Goal: Task Accomplishment & Management: Manage account settings

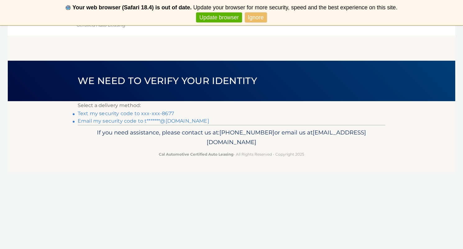
click at [118, 114] on link "Text my security code to xxx-xxx-8677" at bounding box center [126, 113] width 96 height 6
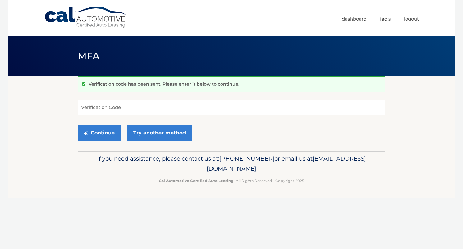
click at [119, 109] on input "Verification Code" at bounding box center [232, 107] width 308 height 16
type input "116068"
click at [99, 132] on button "Continue" at bounding box center [99, 133] width 43 height 16
click at [111, 132] on button "Continue" at bounding box center [99, 133] width 43 height 16
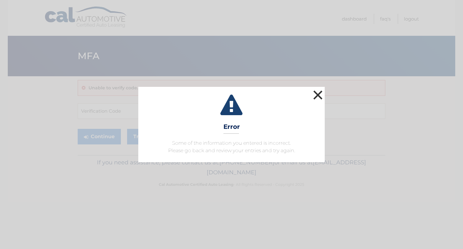
click at [318, 94] on button "×" at bounding box center [318, 95] width 12 height 12
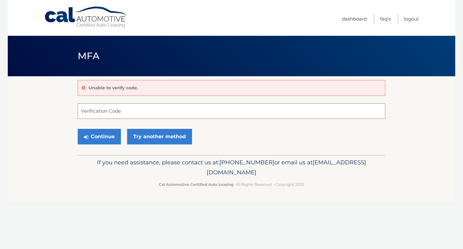
click at [117, 109] on input "Verification Code" at bounding box center [232, 111] width 308 height 16
click at [167, 135] on link "Try another method" at bounding box center [159, 137] width 65 height 16
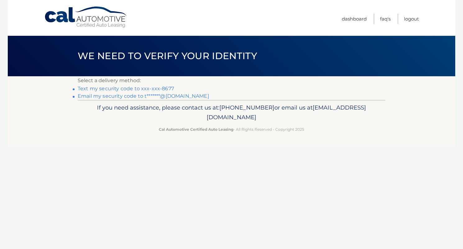
click at [143, 88] on link "Text my security code to xxx-xxx-8677" at bounding box center [126, 88] width 96 height 6
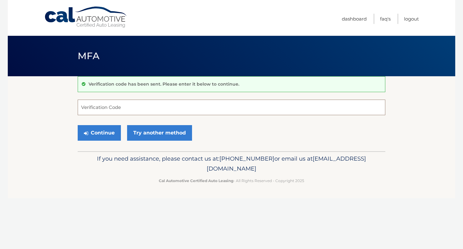
click at [104, 107] on input "Verification Code" at bounding box center [232, 107] width 308 height 16
type input "945508"
click at [88, 134] on icon "submit" at bounding box center [86, 133] width 4 height 5
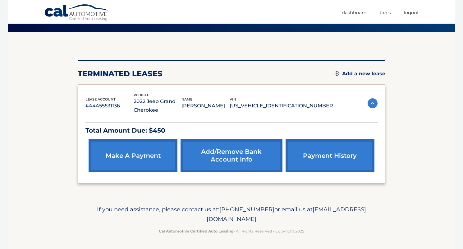
scroll to position [44, 0]
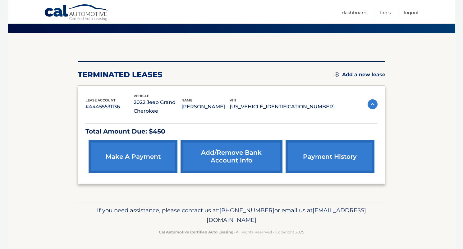
click at [372, 104] on img at bounding box center [373, 104] width 10 height 10
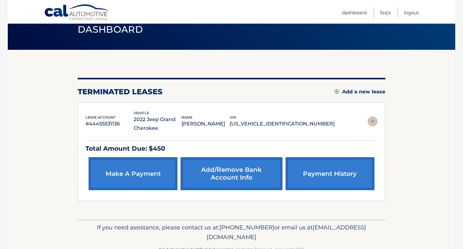
scroll to position [0, 0]
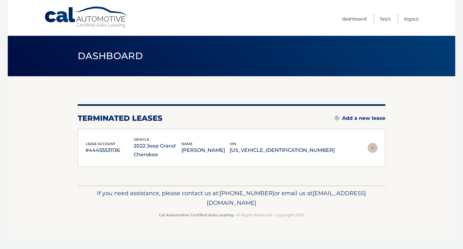
click at [372, 105] on div at bounding box center [232, 105] width 308 height 2
click at [371, 147] on img at bounding box center [373, 148] width 10 height 10
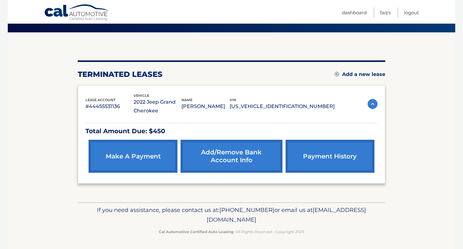
scroll to position [44, 0]
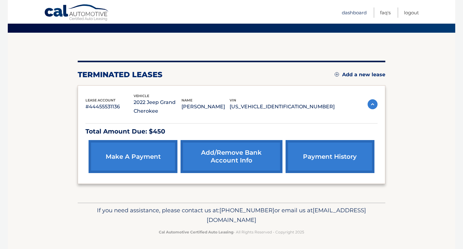
click at [350, 12] on link "Dashboard" at bounding box center [354, 12] width 25 height 10
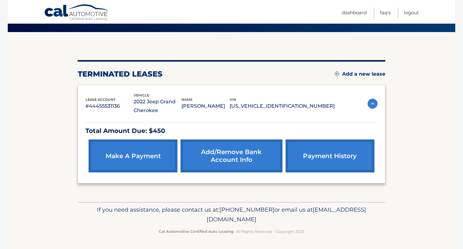
scroll to position [44, 0]
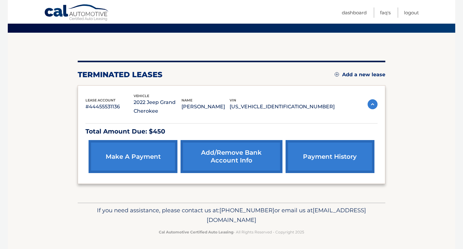
click at [207, 218] on span "[EMAIL_ADDRESS][DOMAIN_NAME]" at bounding box center [286, 214] width 159 height 17
drag, startPoint x: 178, startPoint y: 219, endPoint x: 112, endPoint y: 218, distance: 66.2
click at [112, 218] on p "If you need assistance, please contact us at: [PHONE_NUMBER] or email us at [EM…" at bounding box center [232, 215] width 300 height 20
drag, startPoint x: 85, startPoint y: 105, endPoint x: 120, endPoint y: 105, distance: 34.8
click at [120, 105] on p "#44455531136" at bounding box center [109, 106] width 48 height 9
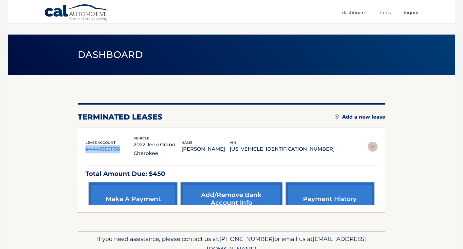
scroll to position [0, 0]
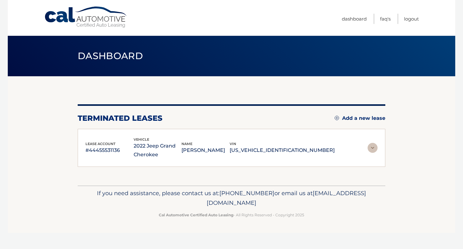
click at [229, 68] on header "Dashboard" at bounding box center [232, 56] width 308 height 40
click at [373, 146] on img at bounding box center [373, 148] width 10 height 10
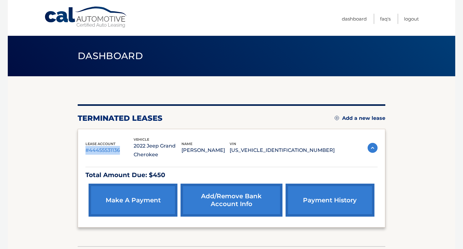
drag, startPoint x: 84, startPoint y: 149, endPoint x: 121, endPoint y: 150, distance: 37.3
click at [121, 150] on div "lease account #44455531136 vehicle 2022 Jeep Grand Cherokee name THOMAS TEGLER …" at bounding box center [232, 178] width 308 height 99
copy p "#44455531136"
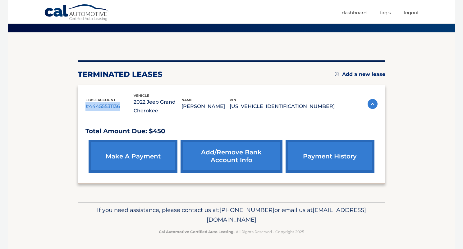
scroll to position [44, 0]
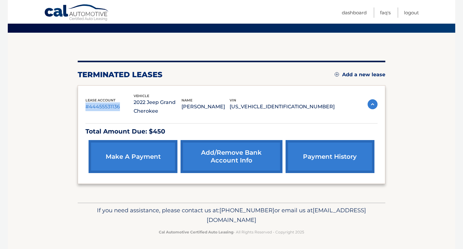
drag, startPoint x: 177, startPoint y: 219, endPoint x: 291, endPoint y: 222, distance: 113.5
click at [291, 222] on p "If you need assistance, please contact us at: 609-807-3200 or email us at Custo…" at bounding box center [232, 215] width 300 height 20
copy p "[EMAIL_ADDRESS][DOMAIN_NAME]"
